Goal: Task Accomplishment & Management: Use online tool/utility

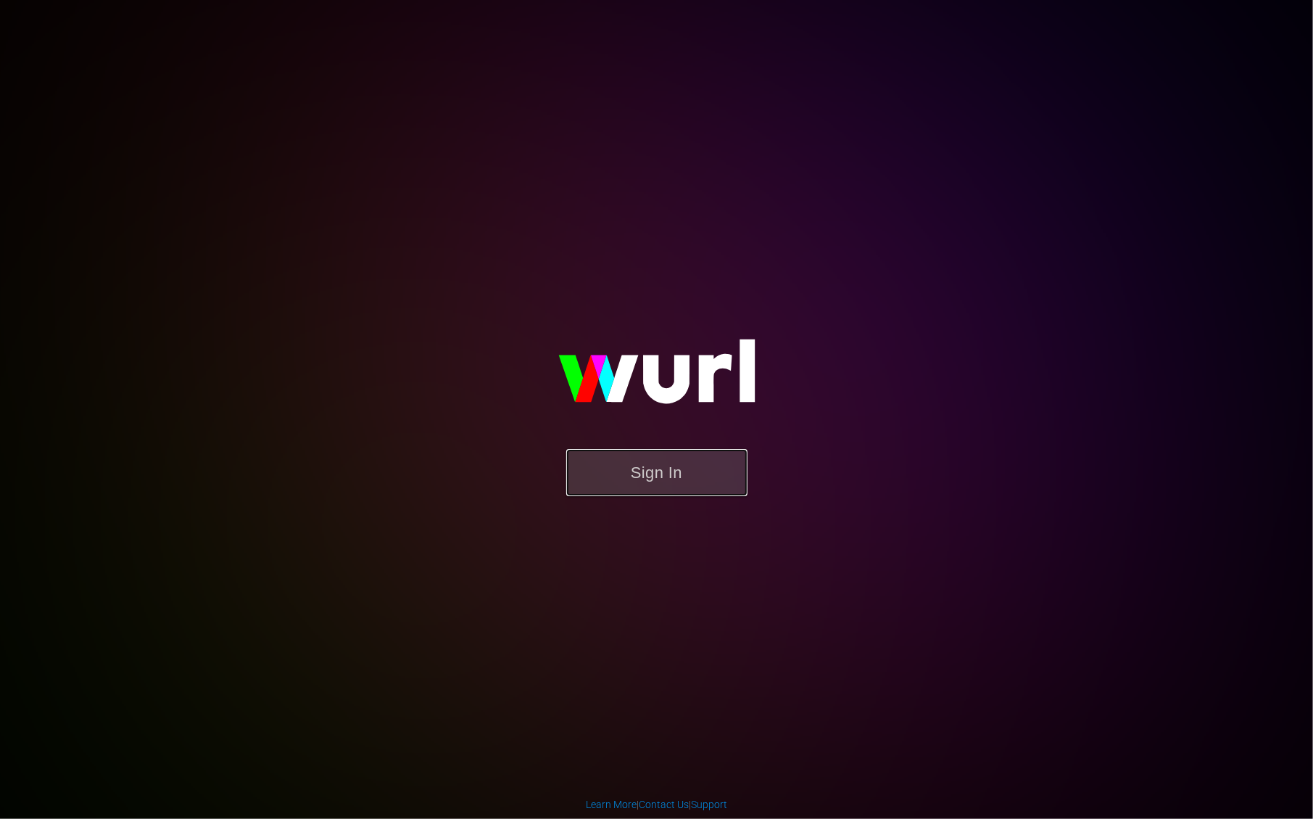
click at [618, 473] on button "Sign In" at bounding box center [656, 472] width 181 height 47
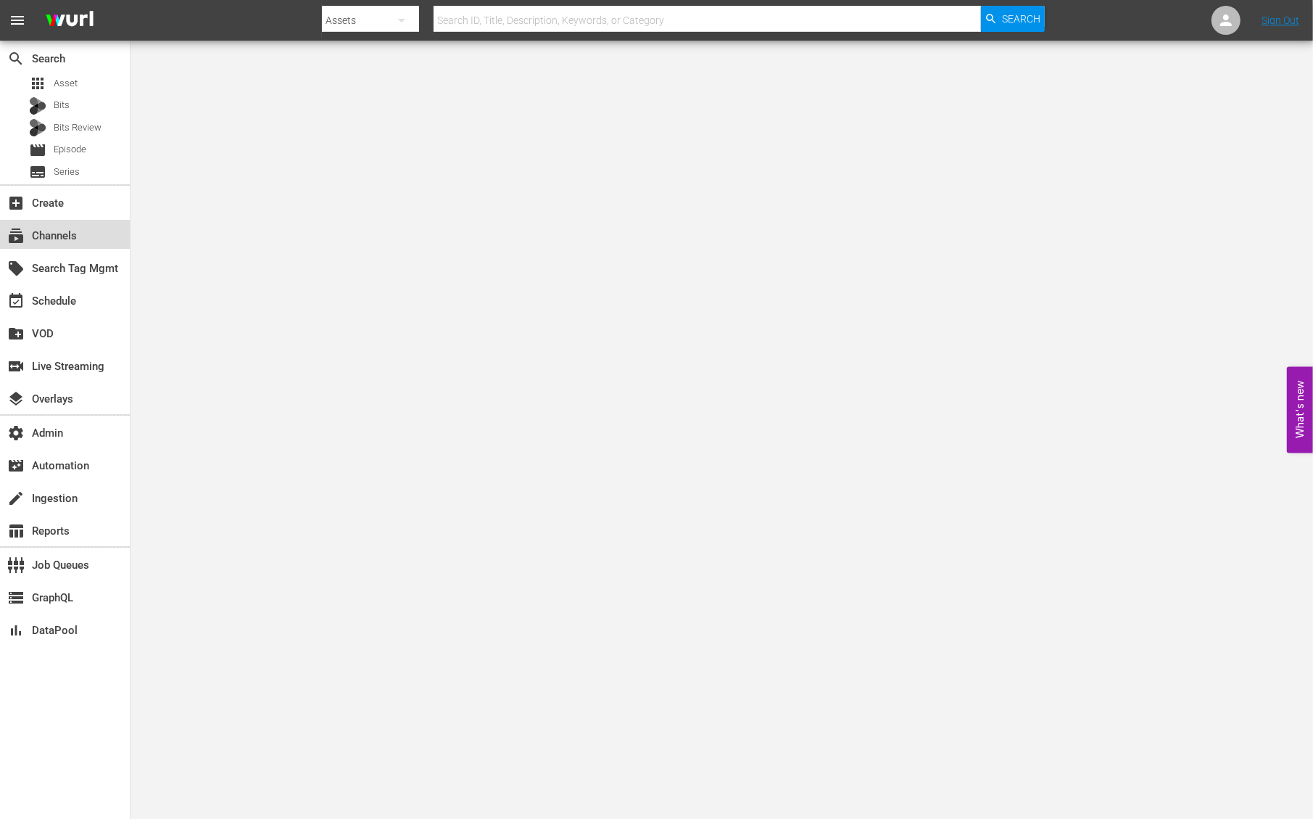
click at [78, 238] on div "subscriptions Channels" at bounding box center [40, 233] width 81 height 13
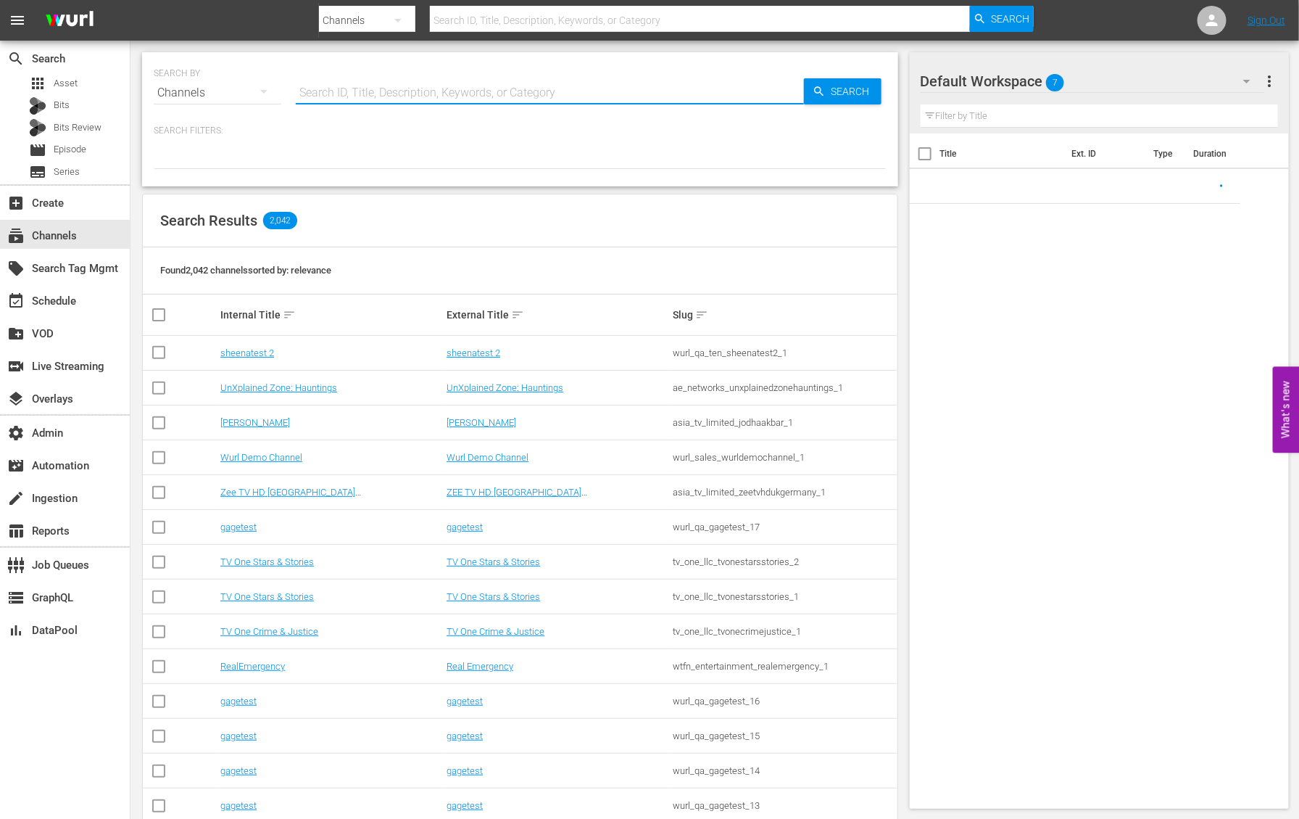
click at [353, 85] on input "text" at bounding box center [550, 92] width 508 height 35
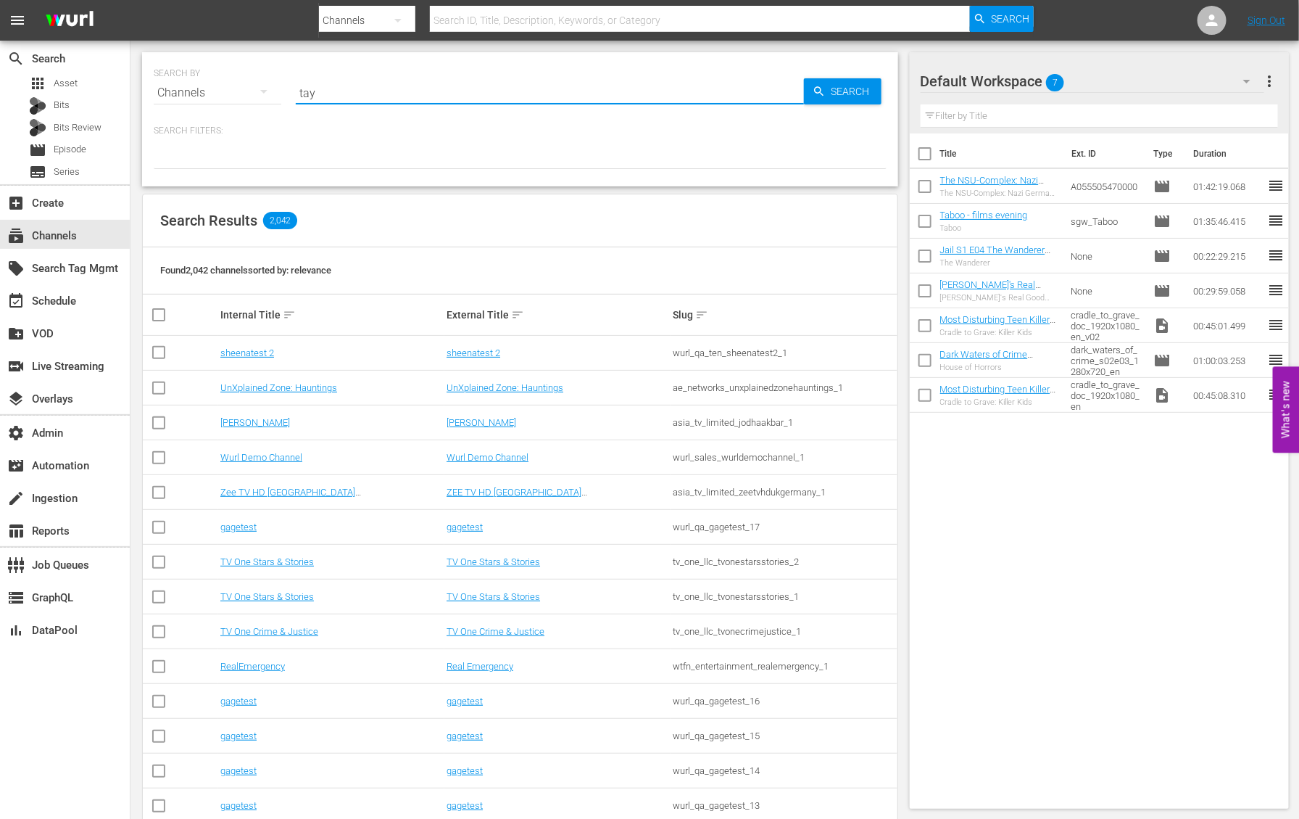
type input "tayo"
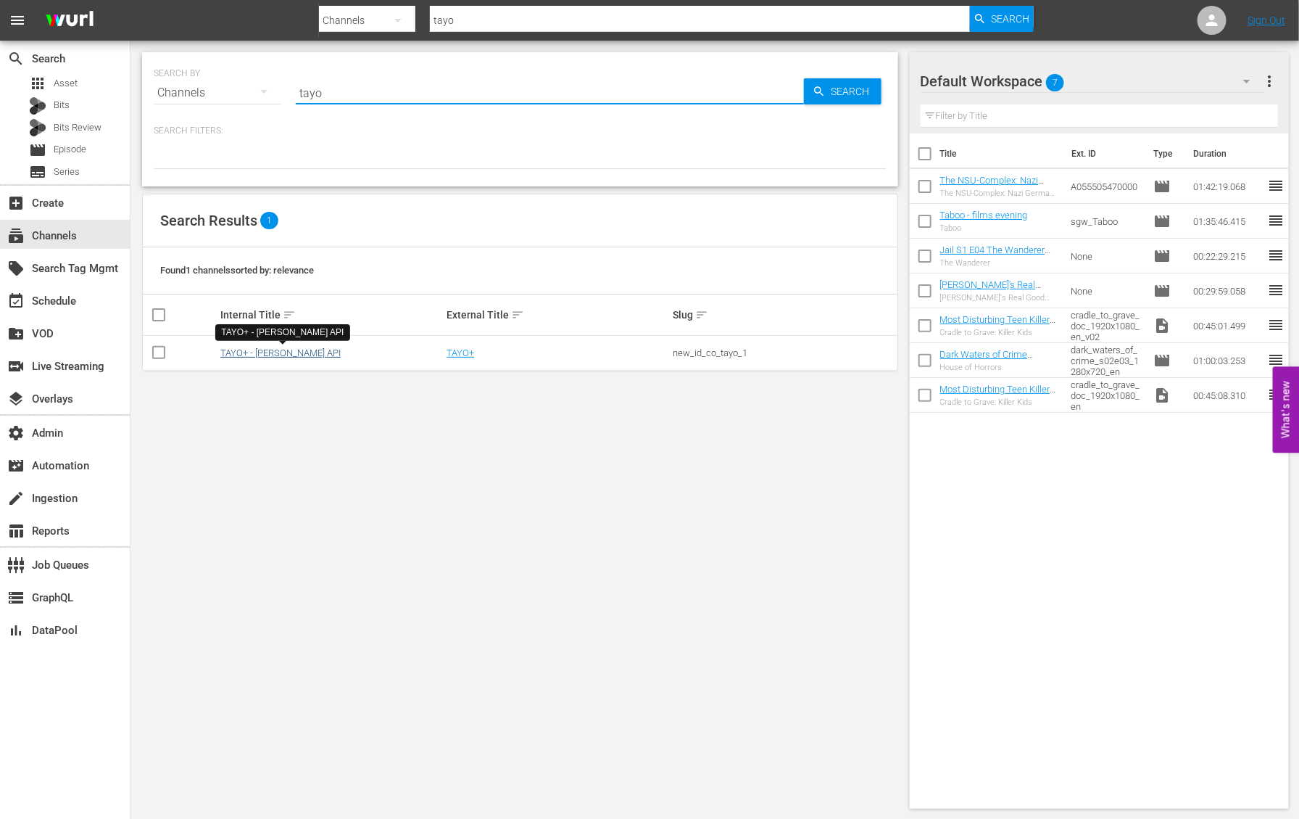
type input "tayo"
click at [241, 352] on link "TAYO+ - Wurl API" at bounding box center [280, 352] width 120 height 11
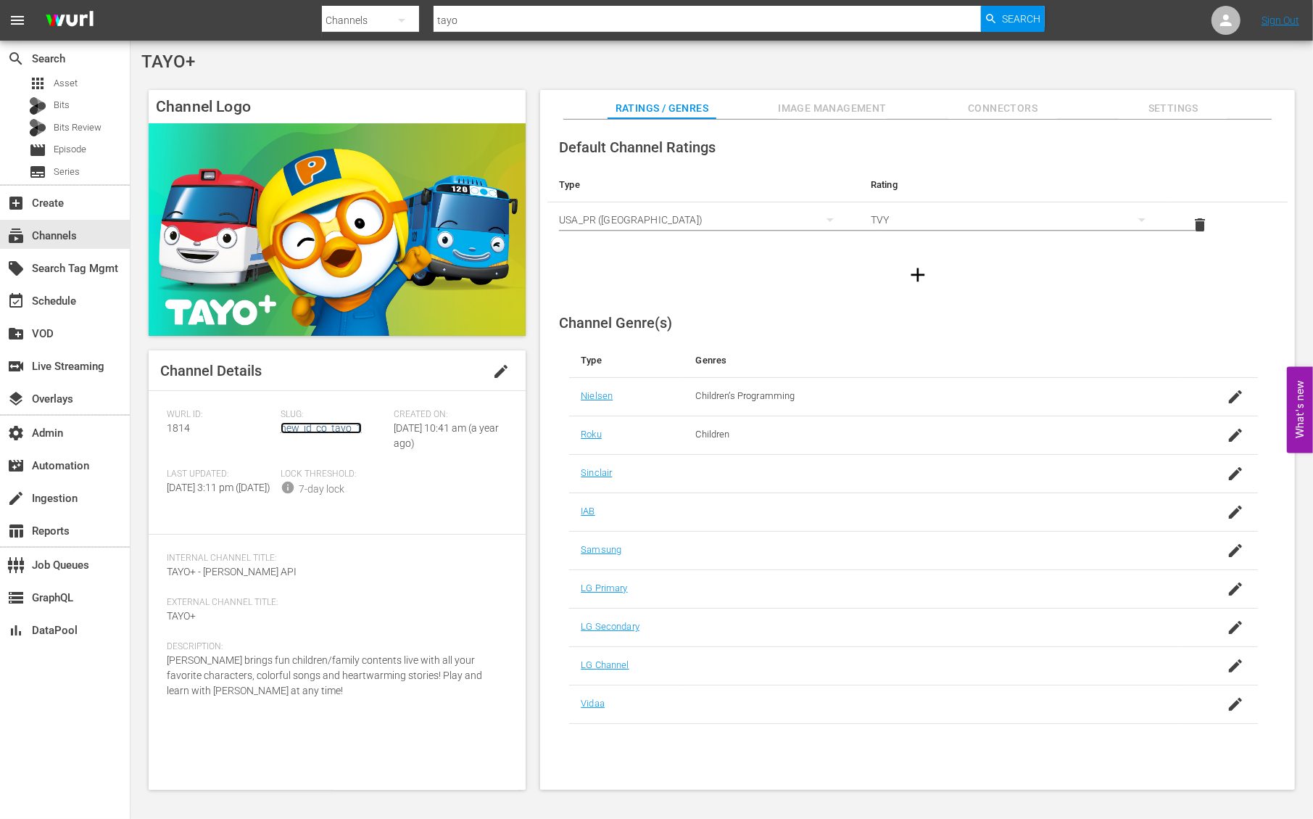
click at [330, 428] on link "new_id_co_tayo_1" at bounding box center [321, 428] width 81 height 12
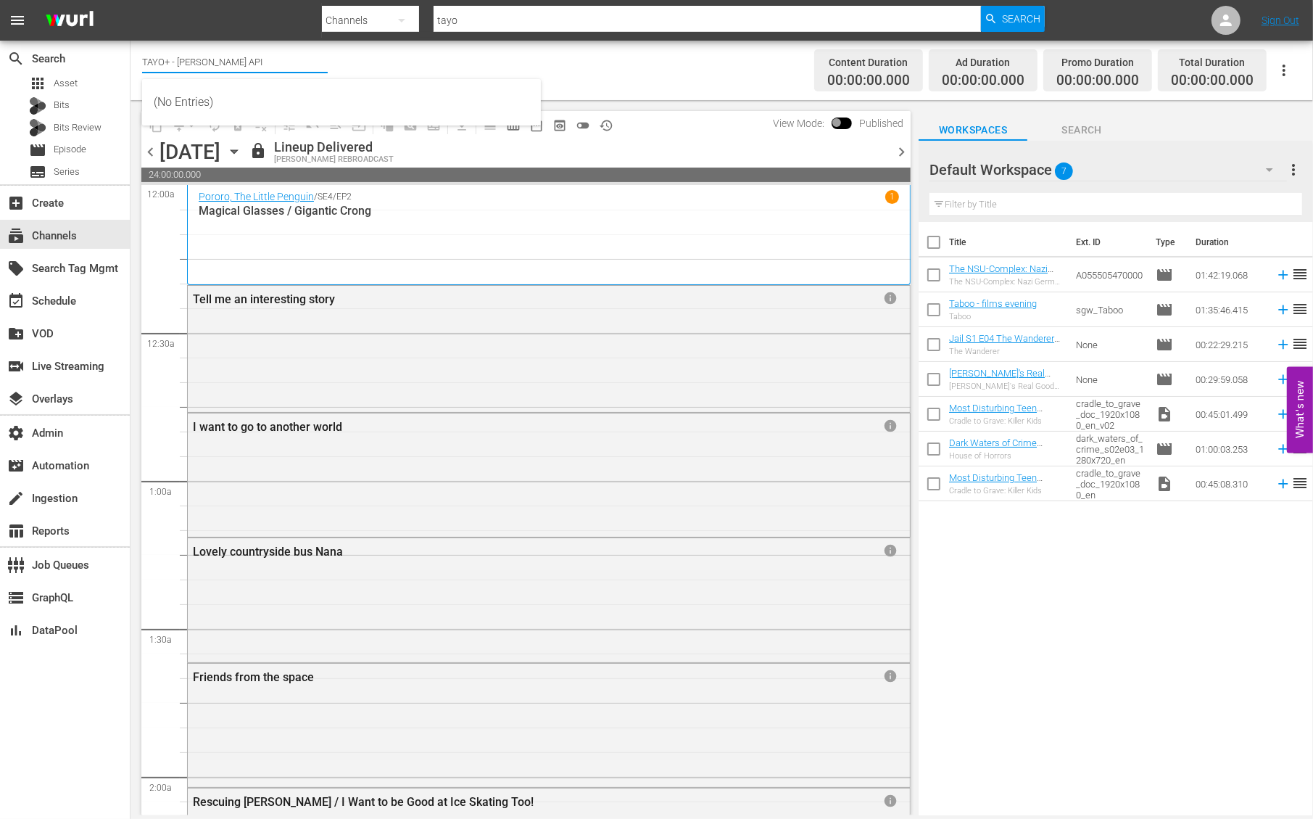
click at [181, 69] on input "TAYO+ - Wurl API" at bounding box center [235, 61] width 186 height 35
drag, startPoint x: 165, startPoint y: 63, endPoint x: 262, endPoint y: 62, distance: 96.4
click at [262, 63] on input "TAYO+ - Wurl API" at bounding box center [235, 61] width 186 height 35
type input "TAYO"
click at [642, 105] on div "content_copy compress arrow_drop_down autorenew_outlined delete_forever_outline…" at bounding box center [523, 457] width 784 height 715
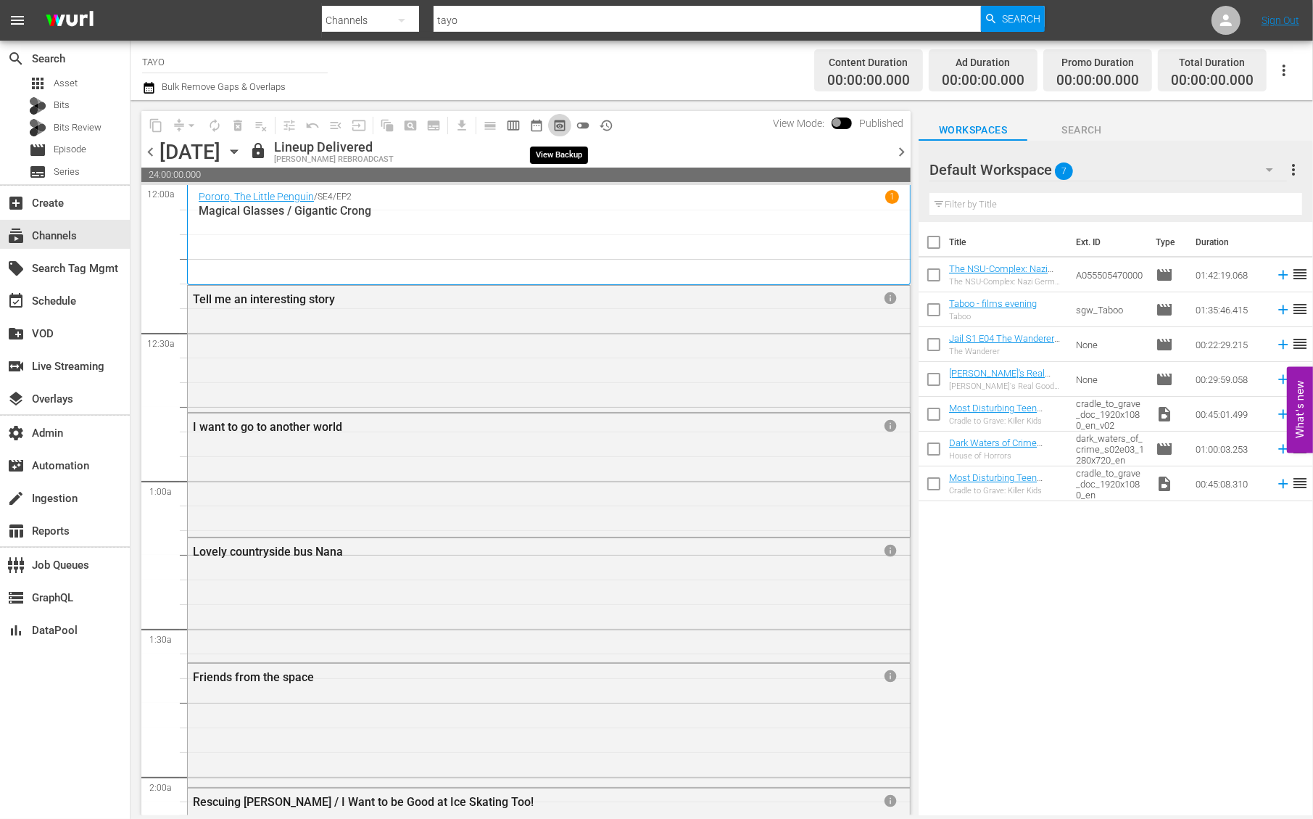
click at [559, 128] on span "preview_outlined" at bounding box center [559, 125] width 15 height 15
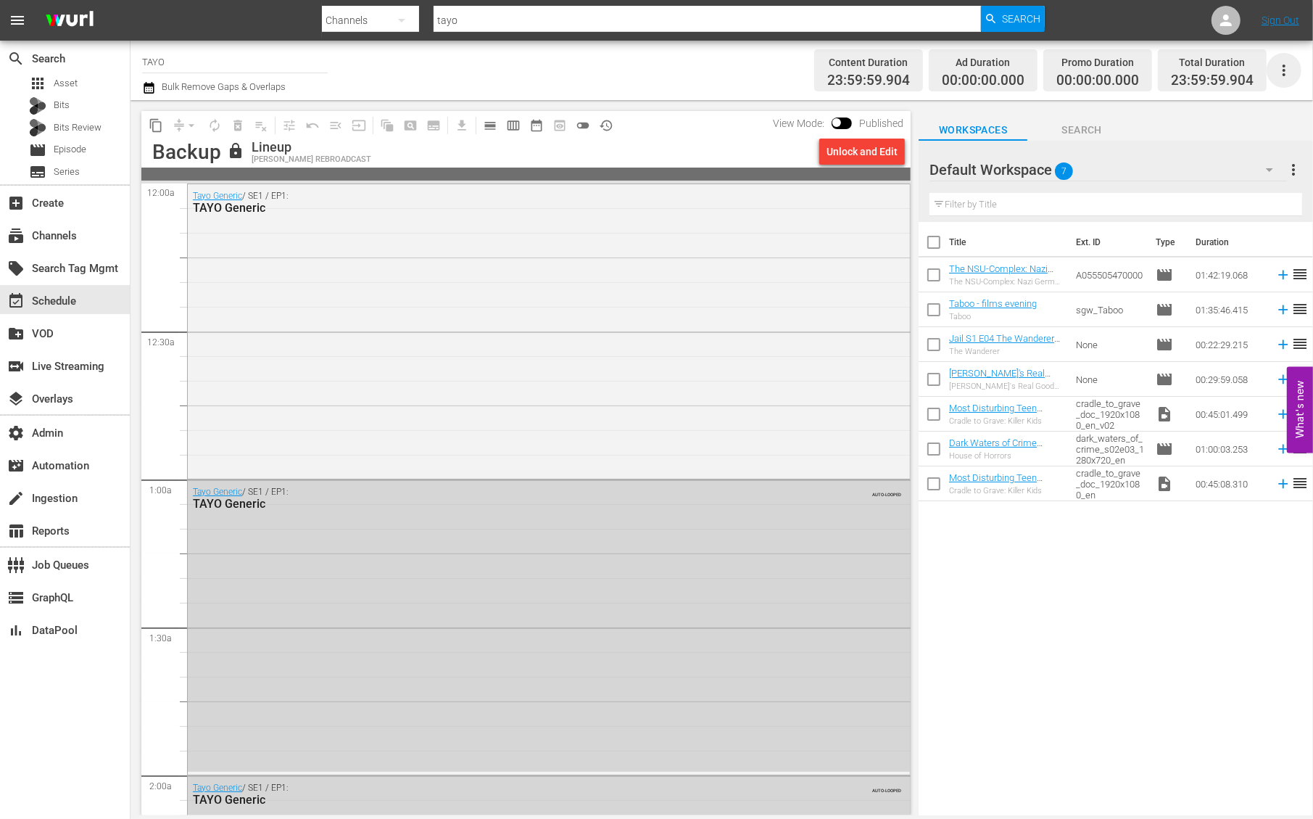
click at [1277, 67] on icon "button" at bounding box center [1283, 70] width 17 height 17
click at [1222, 148] on div "Channel JSON (S3Redir)" at bounding box center [1185, 150] width 139 height 26
click at [1292, 80] on button "button" at bounding box center [1284, 70] width 35 height 35
click at [1173, 156] on div "Channel JSON (S3Redir)" at bounding box center [1185, 150] width 139 height 26
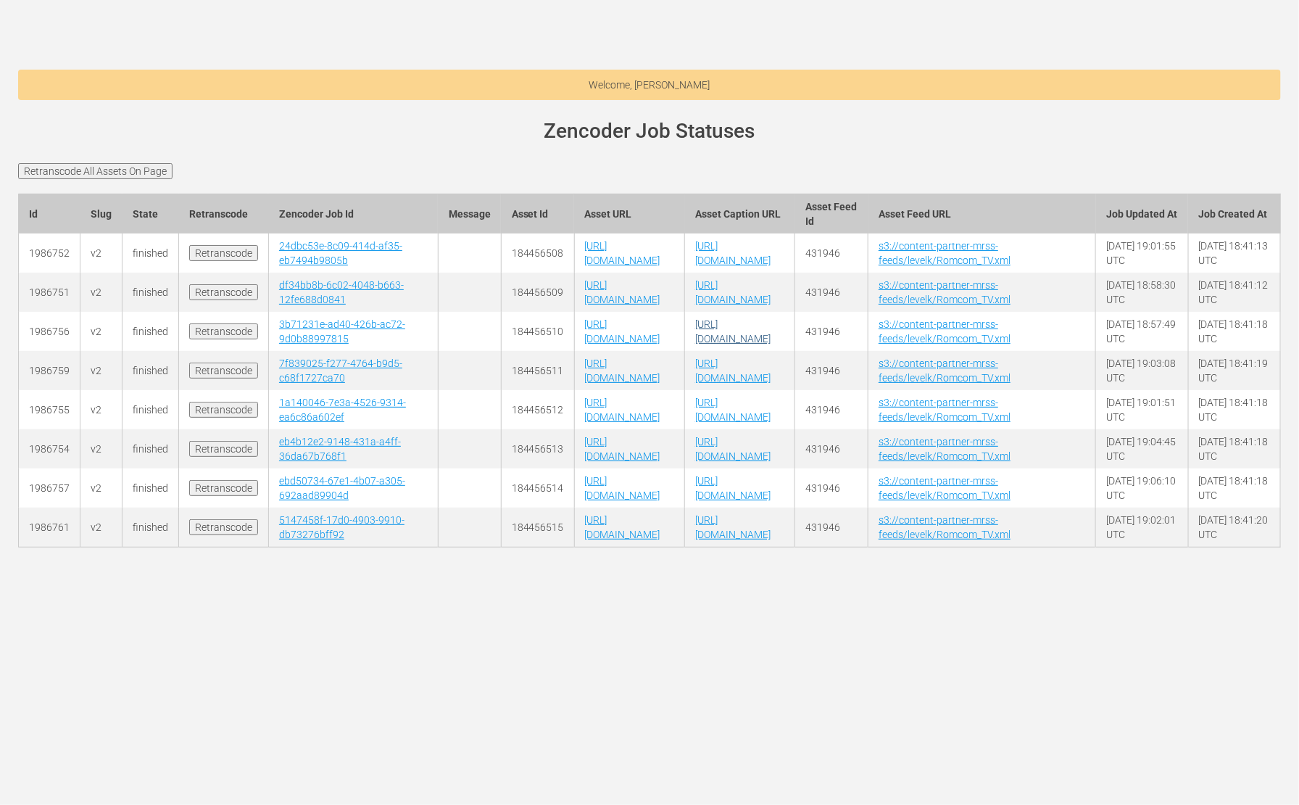
scroll to position [38, 0]
click at [128, 163] on input "Retranscode All Assets On Page" at bounding box center [95, 171] width 154 height 16
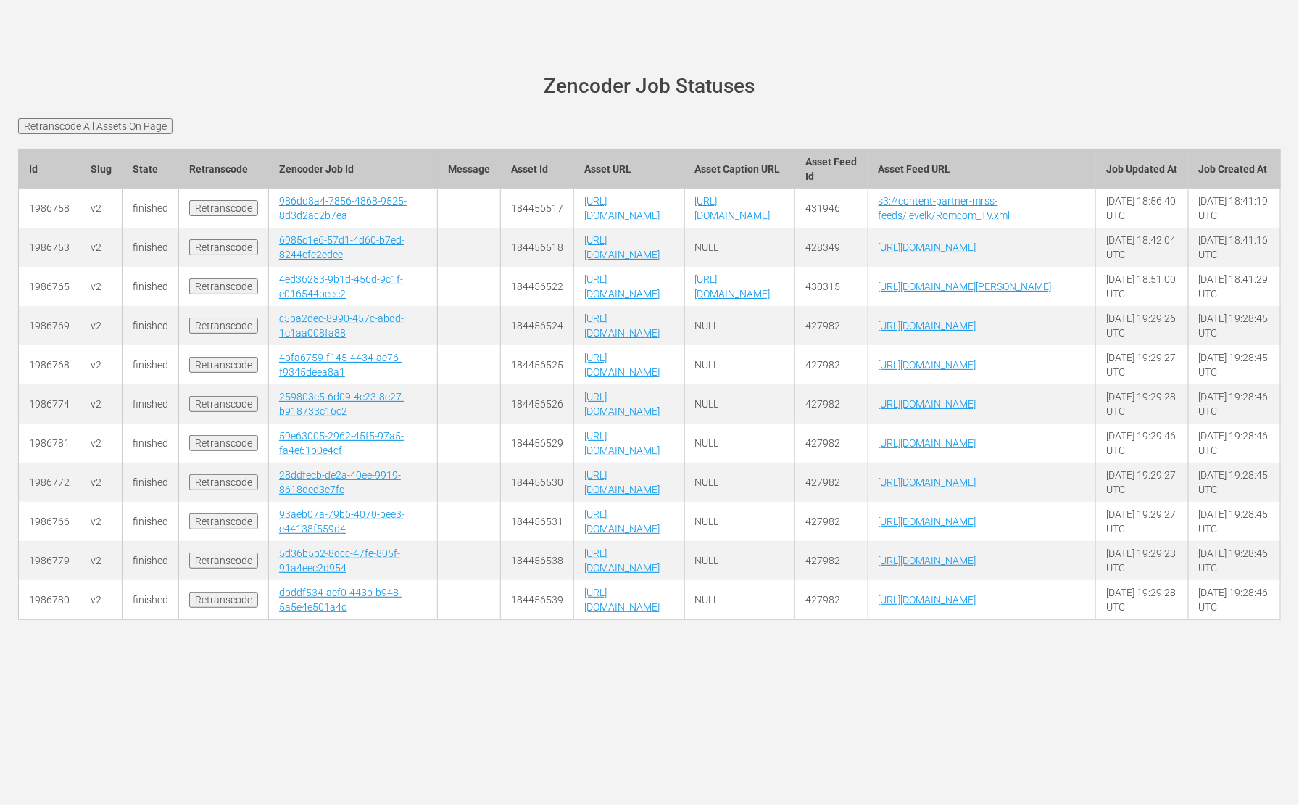
scroll to position [198, 129]
click at [869, 306] on td "427982" at bounding box center [831, 325] width 73 height 39
click at [869, 228] on td "428349" at bounding box center [831, 247] width 73 height 39
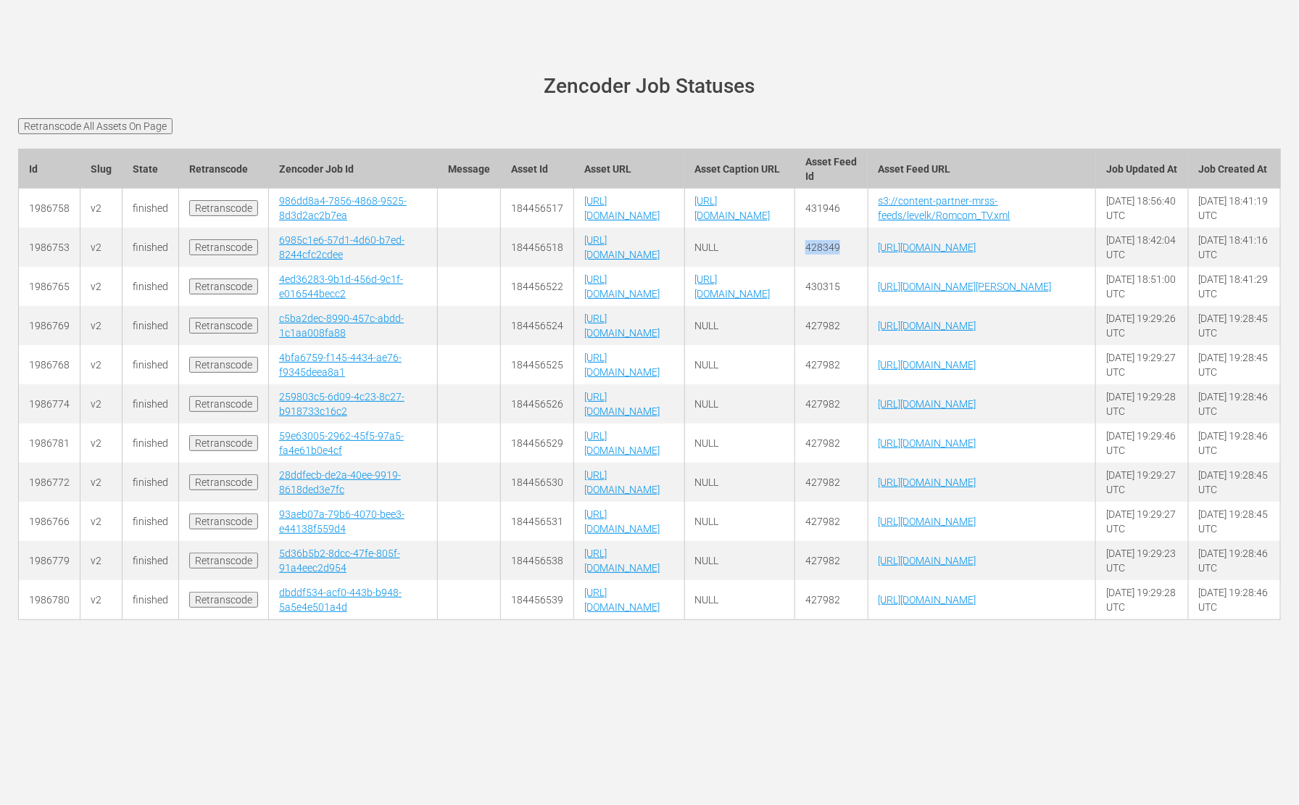
click at [869, 228] on td "428349" at bounding box center [831, 247] width 73 height 39
copy td "428349"
click at [501, 189] on td "184456517" at bounding box center [537, 208] width 73 height 39
click at [189, 200] on input "Retranscode" at bounding box center [223, 208] width 69 height 16
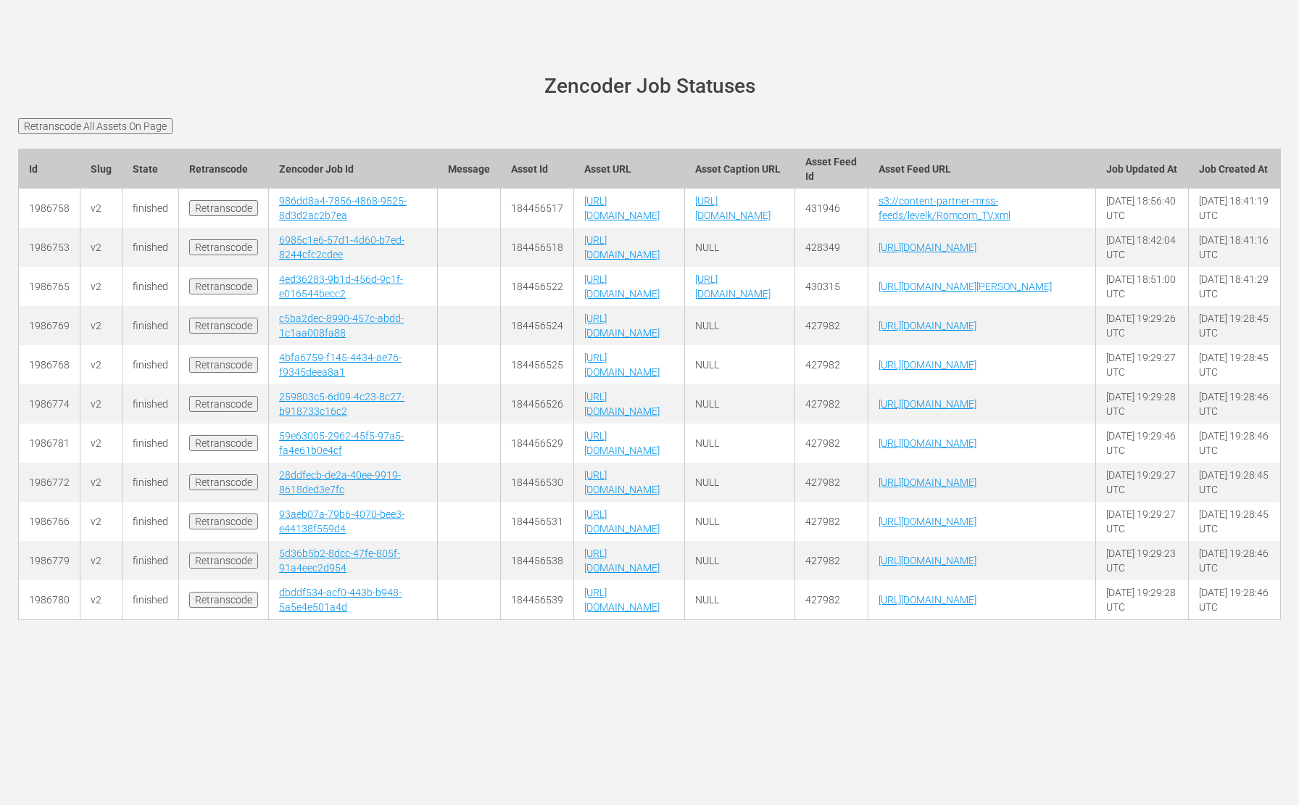
scroll to position [87, 165]
click at [189, 286] on input "Retranscode" at bounding box center [223, 286] width 69 height 16
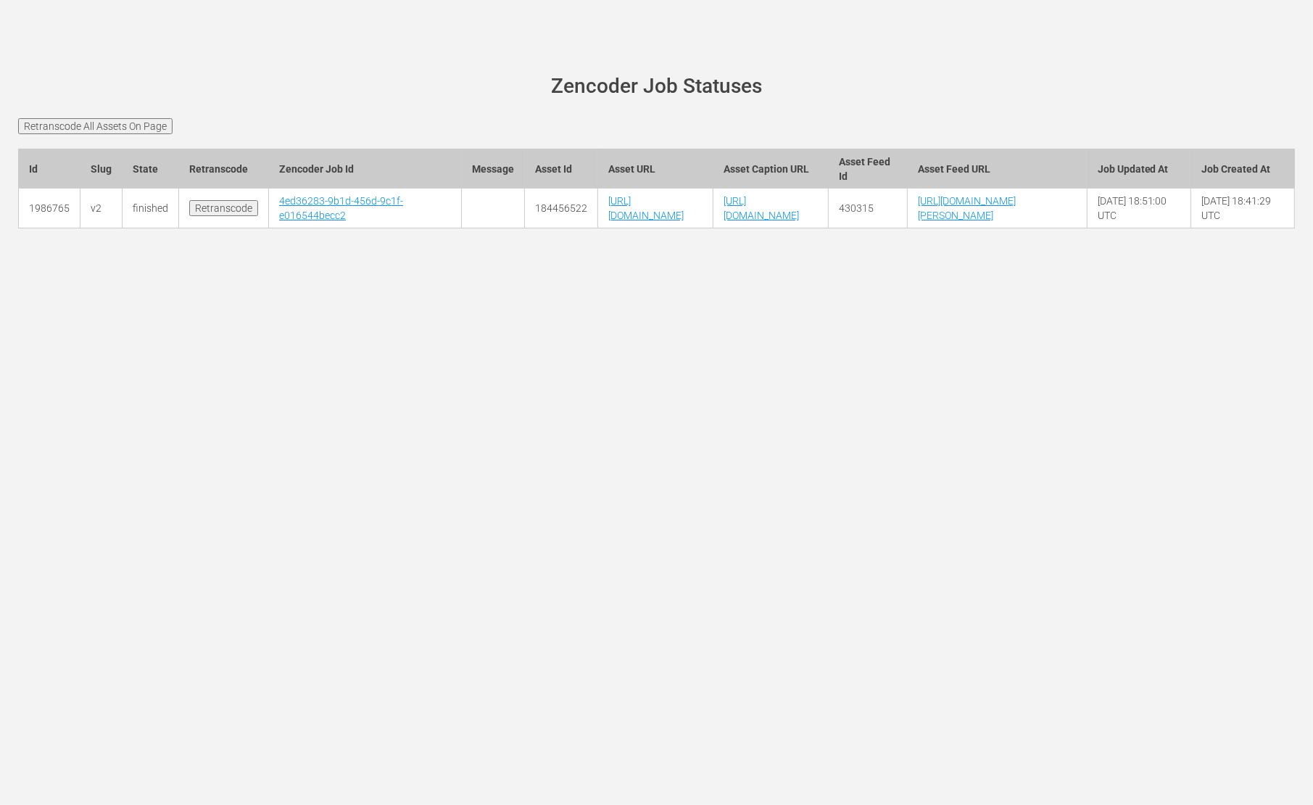
click at [663, 265] on div at bounding box center [656, 246] width 1299 height 36
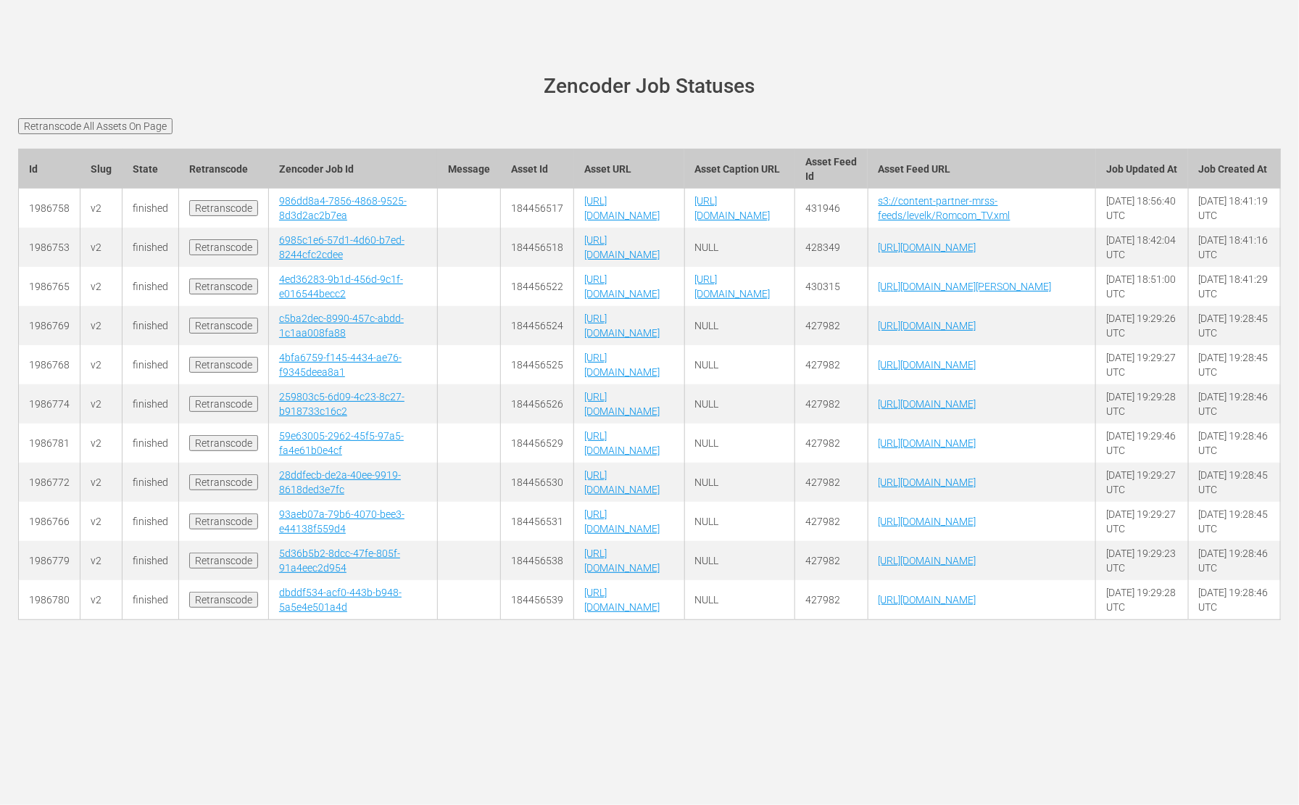
scroll to position [5, 162]
click at [501, 267] on td "184456518" at bounding box center [537, 247] width 73 height 39
